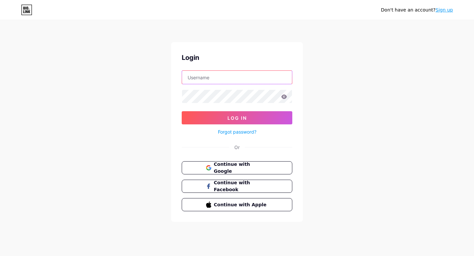
click at [218, 76] on input "text" at bounding box center [237, 77] width 110 height 13
type input "bobsministorage@gmail.com"
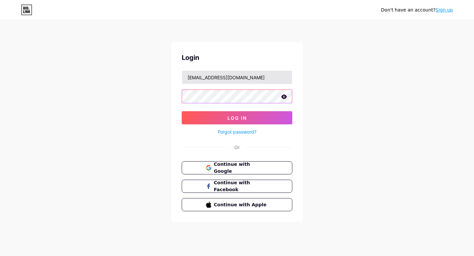
click at [182, 111] on button "Log In" at bounding box center [237, 117] width 111 height 13
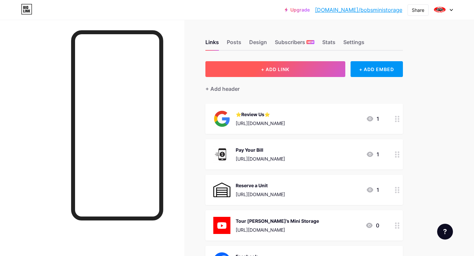
click at [256, 66] on button "+ ADD LINK" at bounding box center [276, 69] width 140 height 16
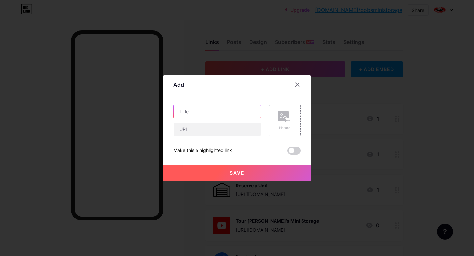
click at [233, 115] on input "text" at bounding box center [217, 111] width 87 height 13
type input "L"
type input "Looking For A [DEMOGRAPHIC_DATA] Home?"
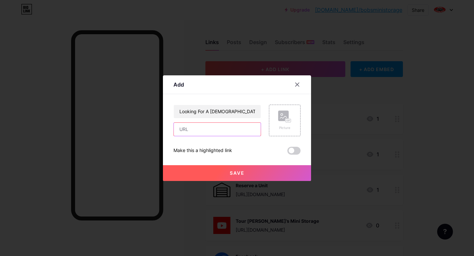
click at [220, 131] on input "text" at bounding box center [217, 129] width 87 height 13
type input "[DOMAIN_NAME]"
click at [224, 179] on button "Save" at bounding box center [237, 173] width 148 height 16
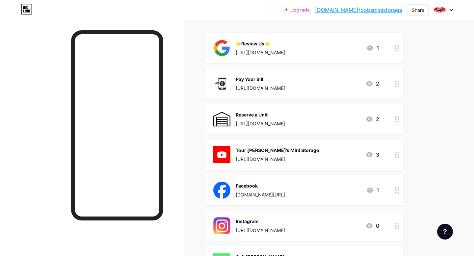
scroll to position [73, 0]
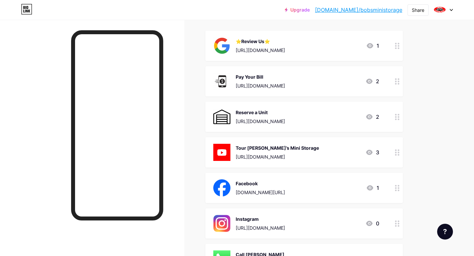
click at [378, 153] on div "3" at bounding box center [373, 153] width 14 height 8
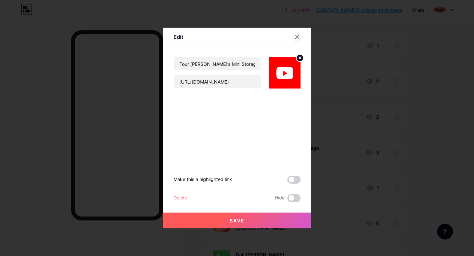
click at [299, 37] on icon at bounding box center [297, 36] width 5 height 5
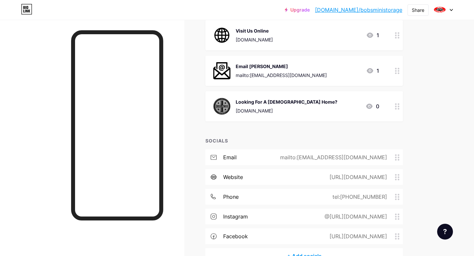
scroll to position [373, 0]
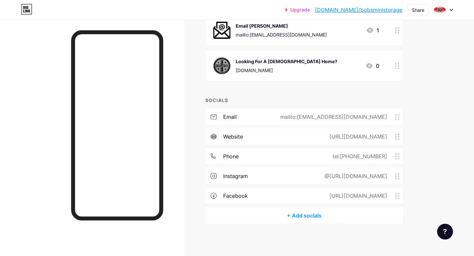
click at [398, 67] on icon at bounding box center [397, 66] width 5 height 6
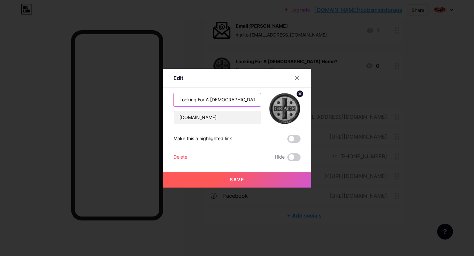
drag, startPoint x: 248, startPoint y: 100, endPoint x: 157, endPoint y: 83, distance: 92.4
click at [157, 83] on div "Edit Content YouTube Play YouTube video without leaving your page. ADD Vimeo Pl…" at bounding box center [237, 128] width 474 height 256
type input "J"
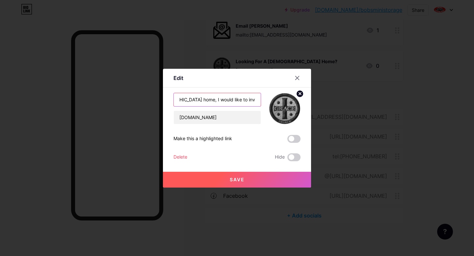
type input "If you are looking for a [DEMOGRAPHIC_DATA] home, I would like to invite you to…"
click at [217, 177] on button "Save" at bounding box center [237, 180] width 148 height 16
